Goal: Task Accomplishment & Management: Use online tool/utility

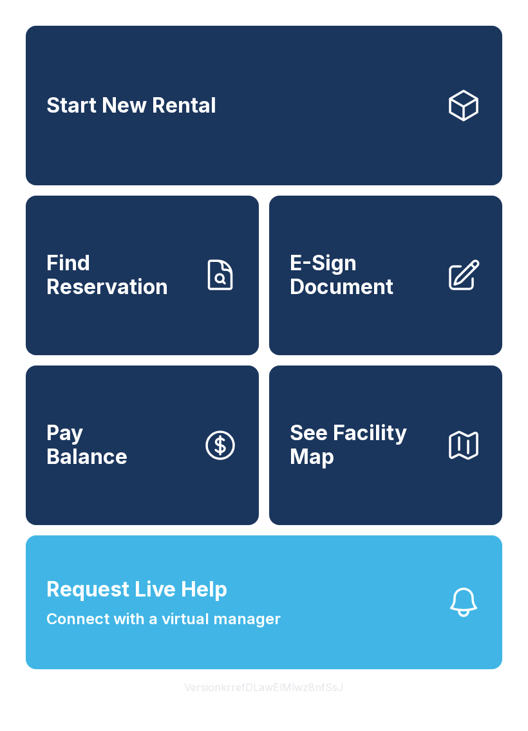
click at [86, 630] on span "Connect with a virtual manager" at bounding box center [163, 618] width 234 height 23
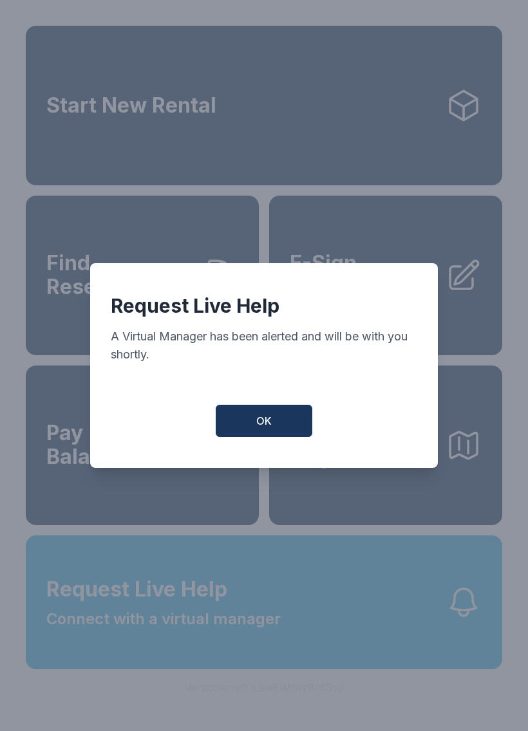
click at [282, 428] on button "OK" at bounding box center [264, 421] width 97 height 32
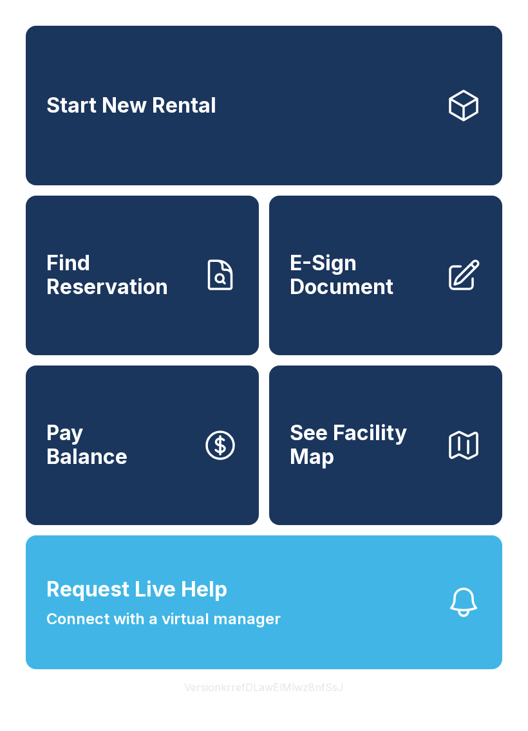
click at [431, 522] on button "See Facility Map" at bounding box center [385, 445] width 233 height 160
click at [387, 299] on span "E-Sign Document" at bounding box center [362, 275] width 145 height 47
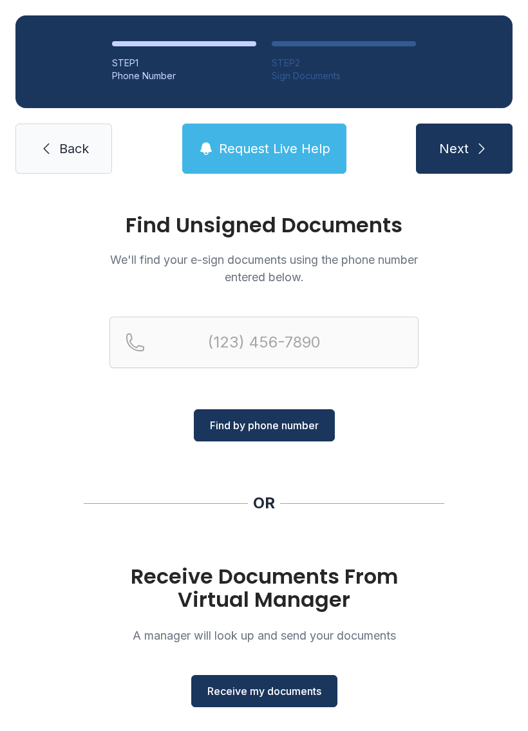
click at [309, 694] on span "Receive my documents" at bounding box center [264, 690] width 114 height 15
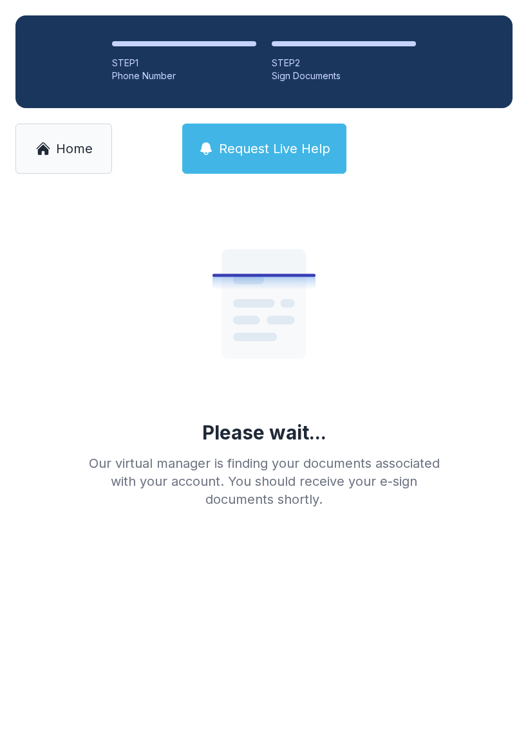
click at [71, 152] on span "Home" at bounding box center [74, 149] width 37 height 18
